Goal: Find specific page/section: Find specific page/section

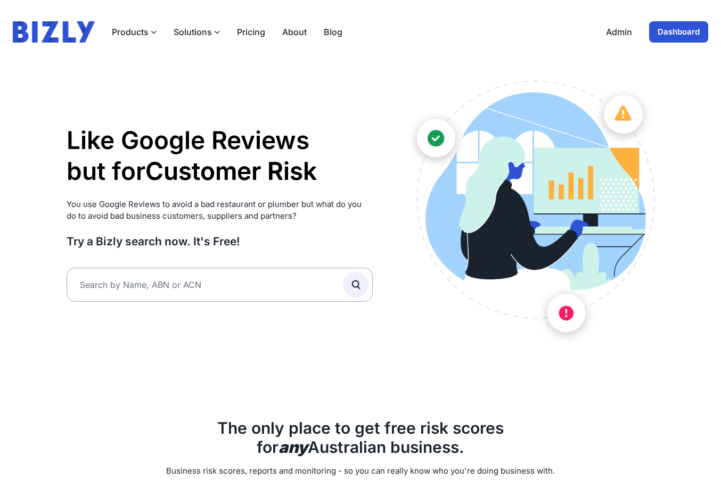
click at [673, 40] on link "Dashboard" at bounding box center [678, 31] width 59 height 21
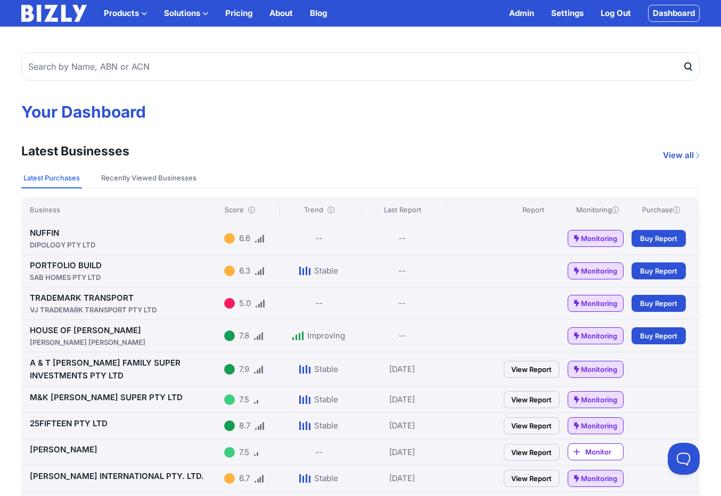
click at [506, 394] on link "View Report" at bounding box center [532, 399] width 56 height 17
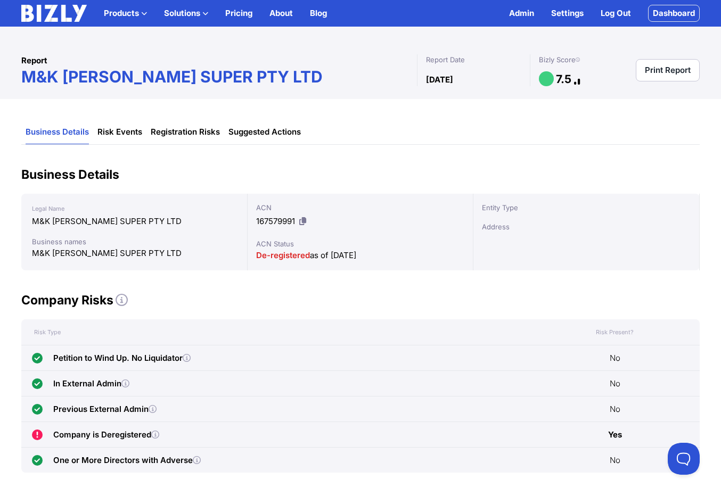
click at [157, 413] on icon at bounding box center [153, 409] width 8 height 8
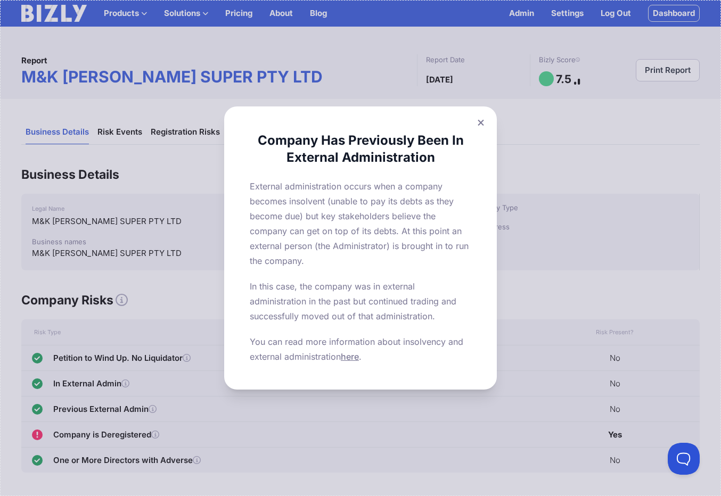
click at [478, 121] on icon at bounding box center [481, 122] width 6 height 7
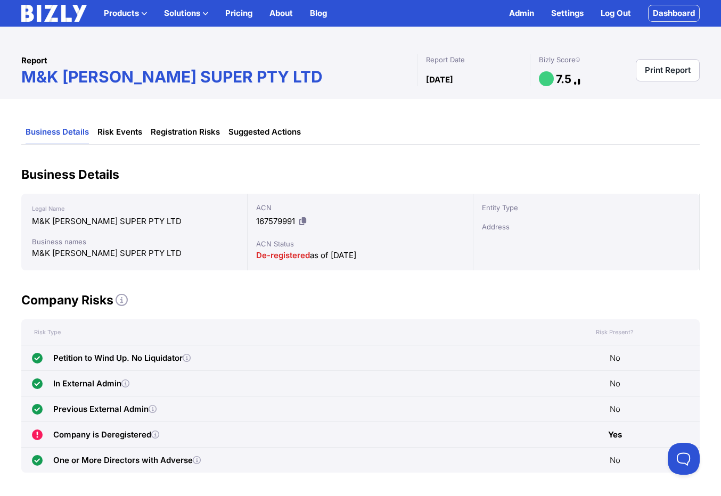
click at [124, 298] on icon at bounding box center [122, 300] width 12 height 12
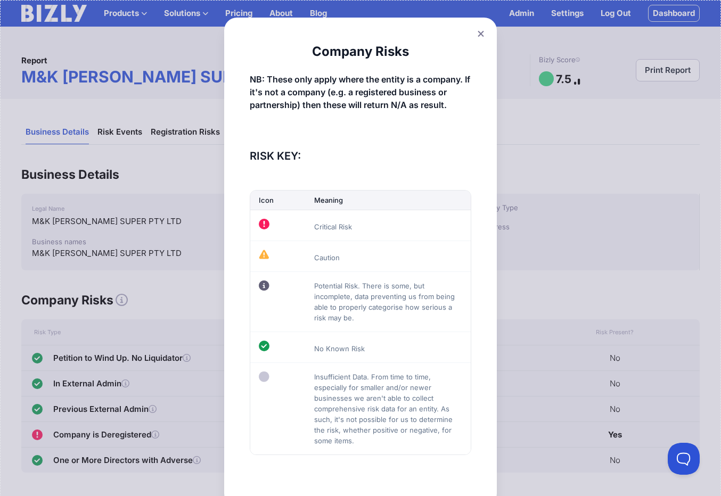
click at [476, 31] on button at bounding box center [481, 33] width 15 height 15
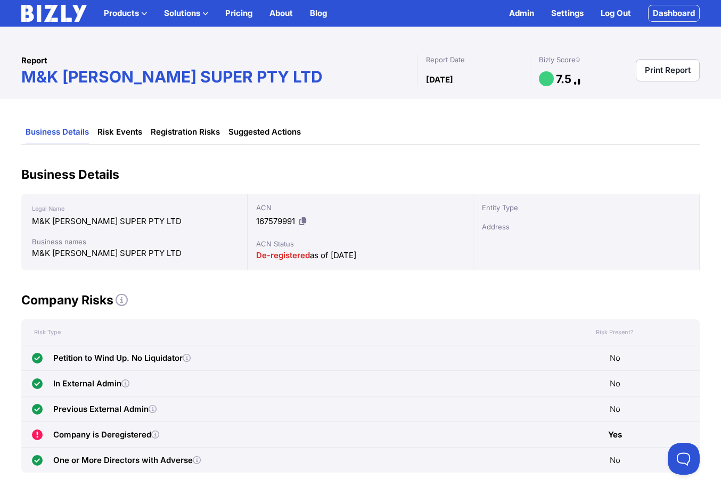
click at [37, 14] on img at bounding box center [54, 13] width 66 height 17
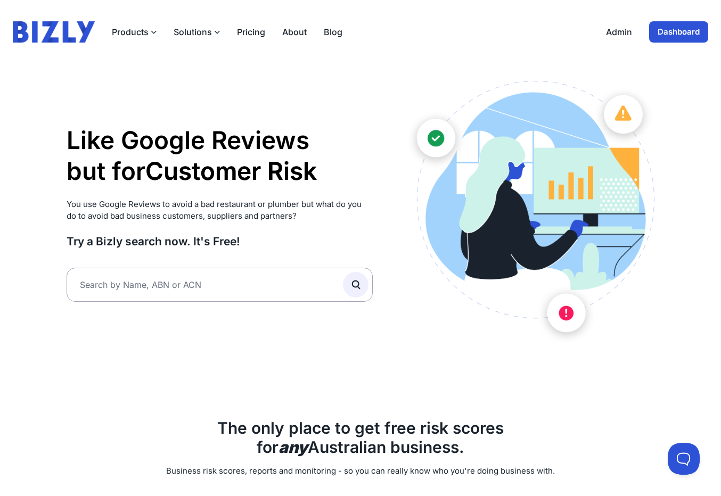
click at [209, 28] on button "Solutions" at bounding box center [197, 32] width 46 height 13
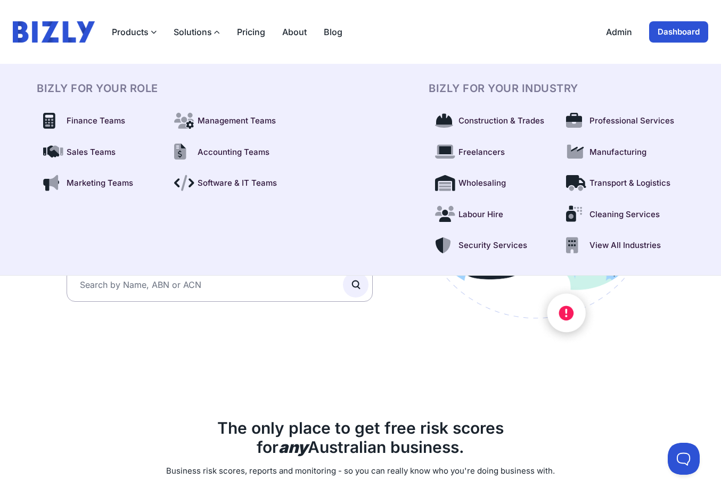
click at [189, 321] on div "Like Google Reviews but for Customer Risk Supplier Risk Partner Risk Customer R…" at bounding box center [220, 213] width 306 height 265
